Goal: Unclear: Unclear

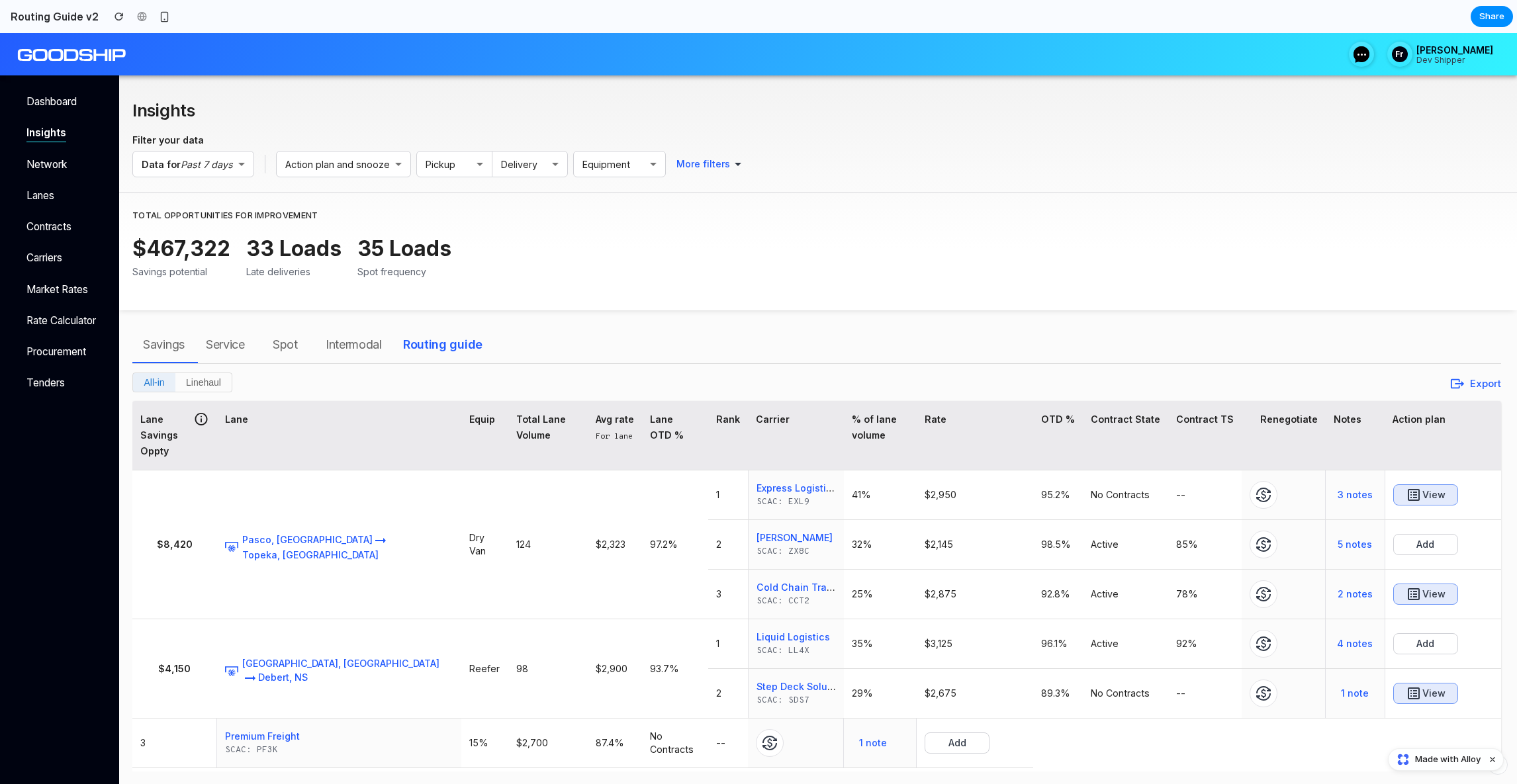
click at [451, 66] on div "0 Fr [PERSON_NAME]" at bounding box center [758, 54] width 1517 height 42
click at [492, 144] on div at bounding box center [454, 131] width 76 height 27
